Goal: Navigation & Orientation: Find specific page/section

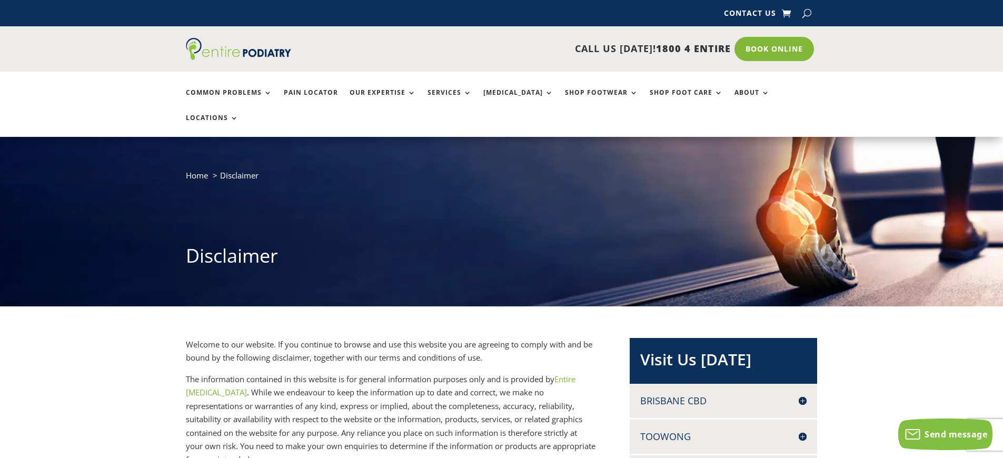
click at [239, 181] on span "Disclaimer" at bounding box center [239, 175] width 38 height 11
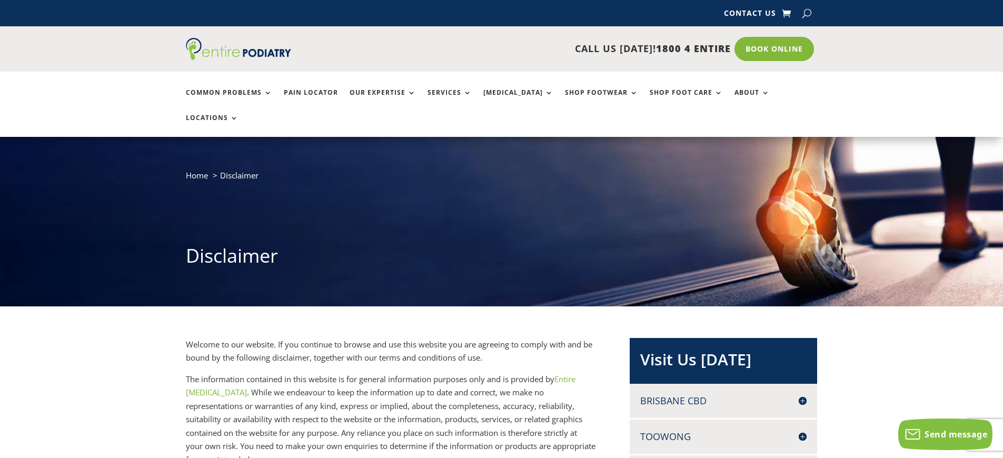
click at [501, 274] on h1 "Disclaimer" at bounding box center [502, 259] width 632 height 32
click at [239, 181] on span "Disclaimer" at bounding box center [239, 175] width 38 height 11
click at [501, 274] on h1 "Disclaimer" at bounding box center [502, 259] width 632 height 32
